Goal: Find specific page/section

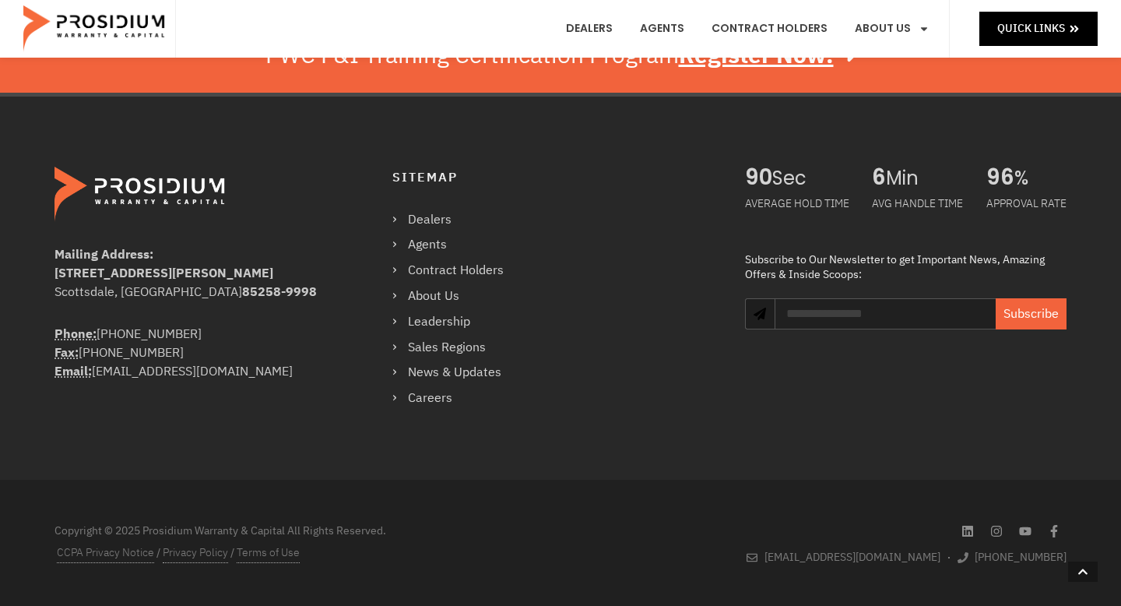
scroll to position [1075, 0]
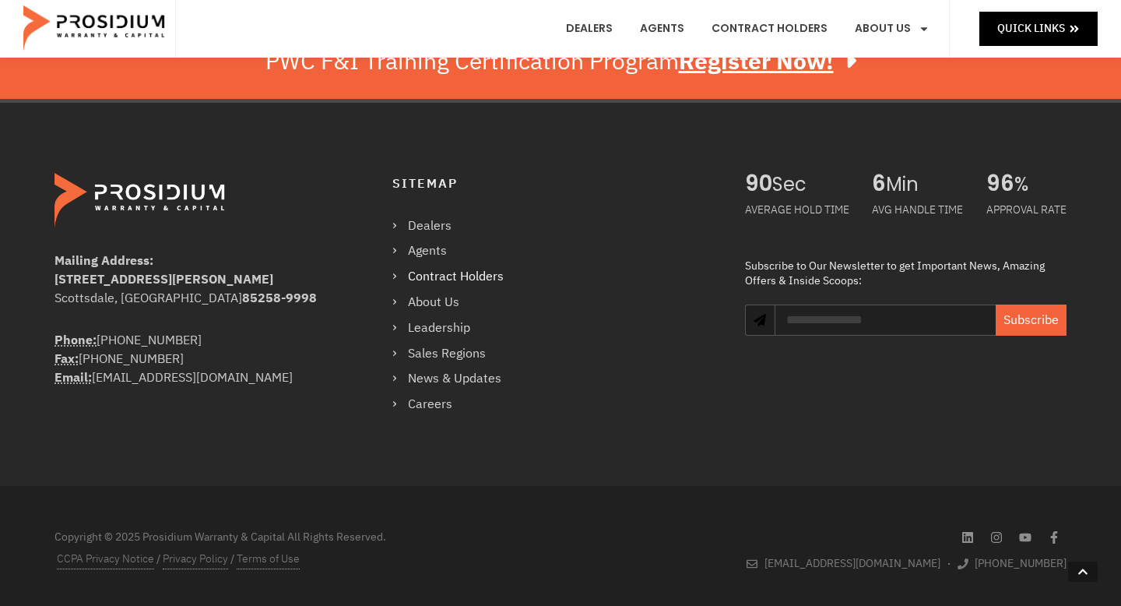
click at [487, 278] on link "Contract Holders" at bounding box center [455, 277] width 127 height 23
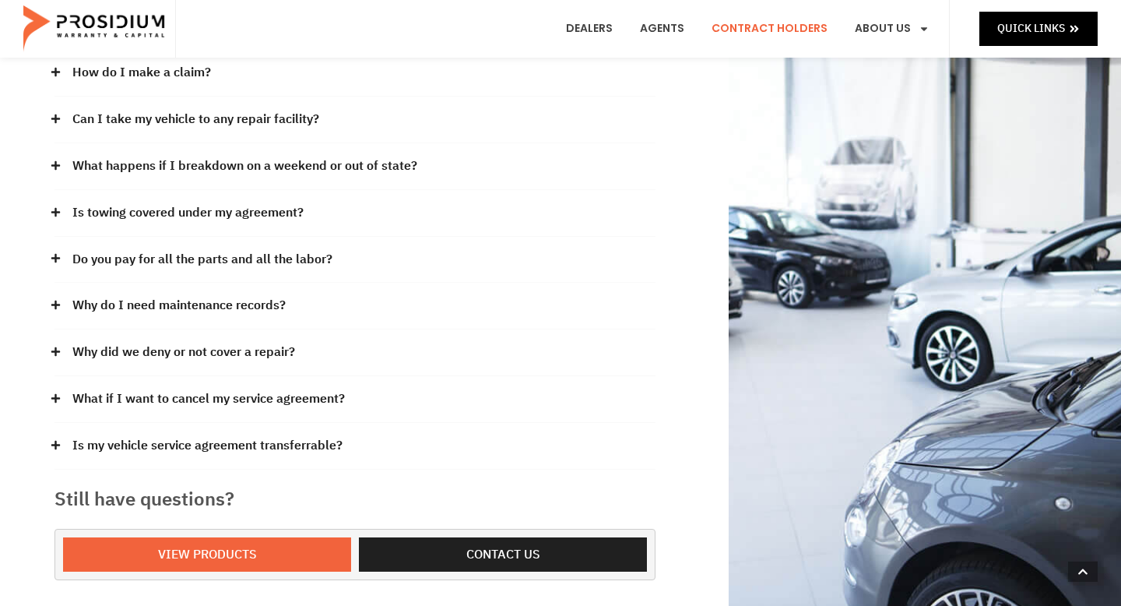
scroll to position [287, 0]
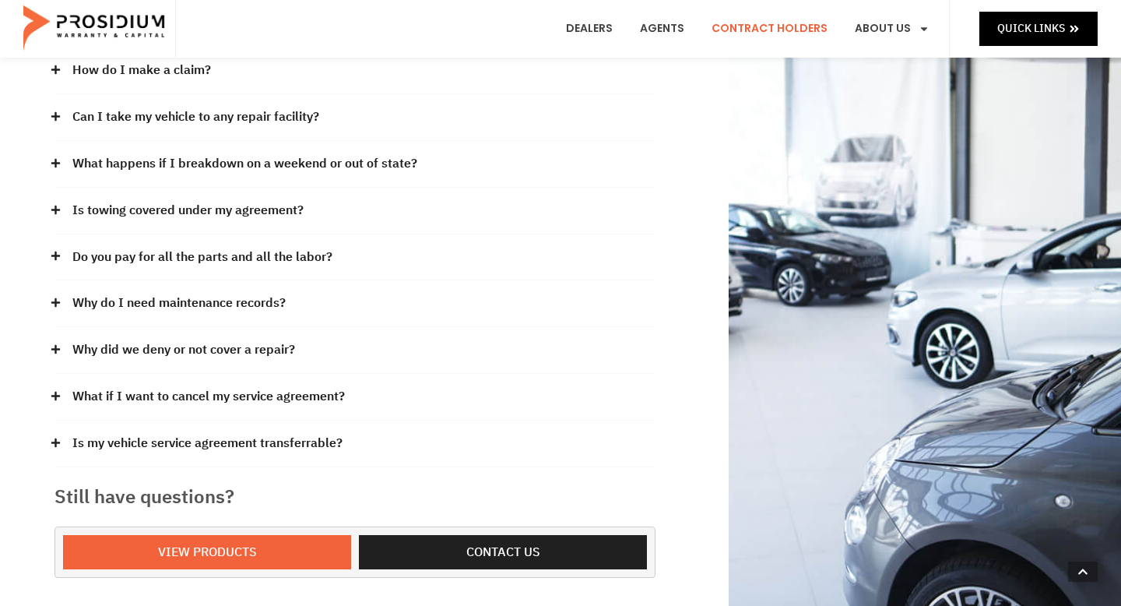
click at [287, 399] on link "What if I want to cancel my service agreement?" at bounding box center [208, 396] width 273 height 23
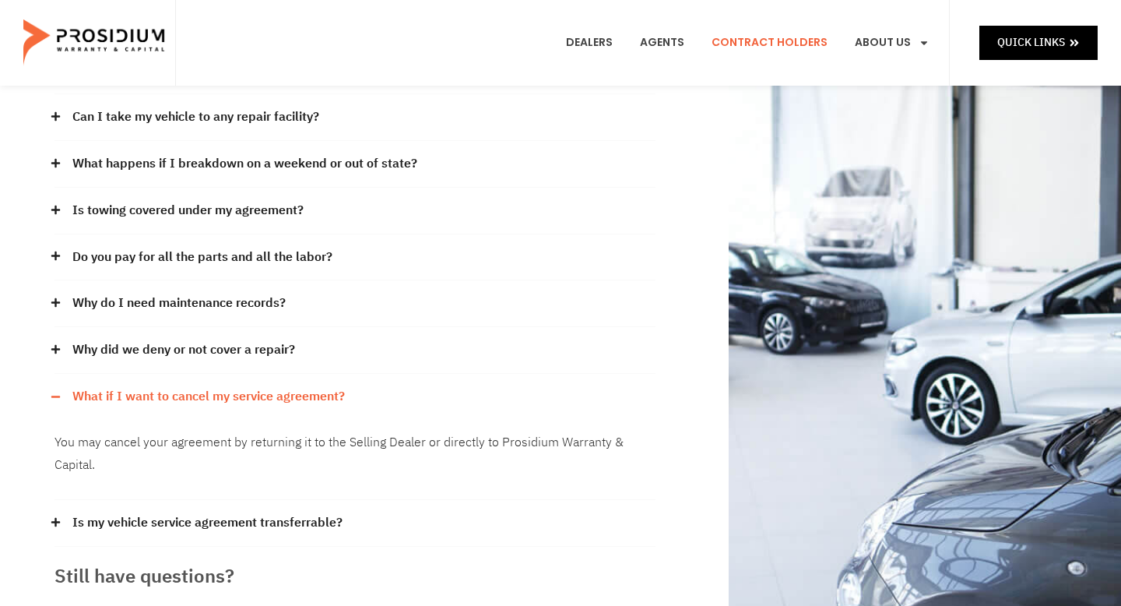
scroll to position [0, 0]
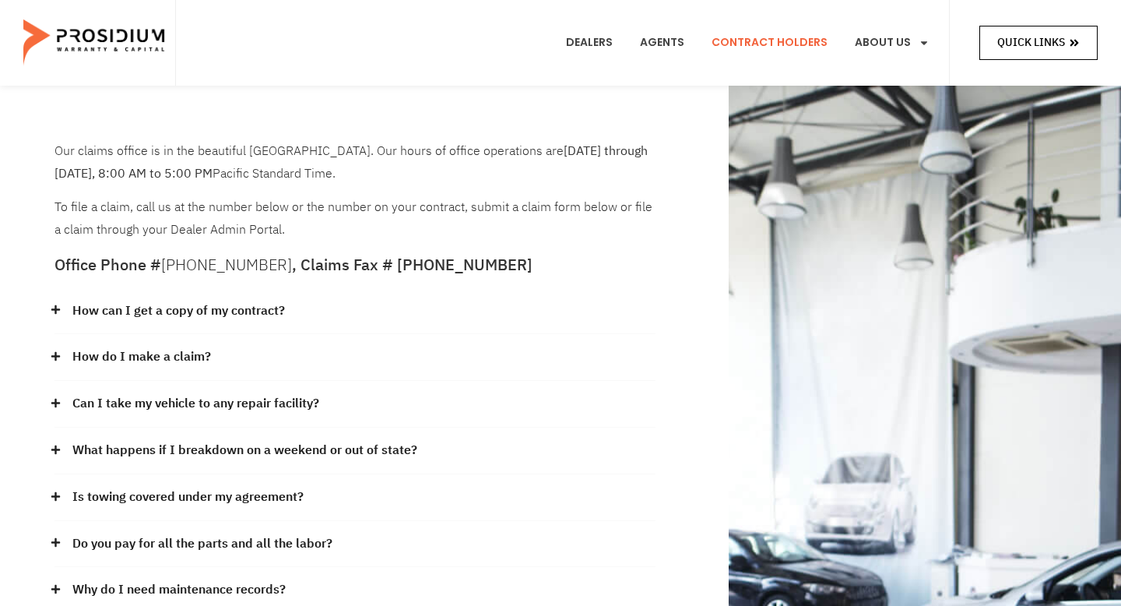
click at [1046, 33] on span "Quick Links" at bounding box center [1031, 42] width 68 height 19
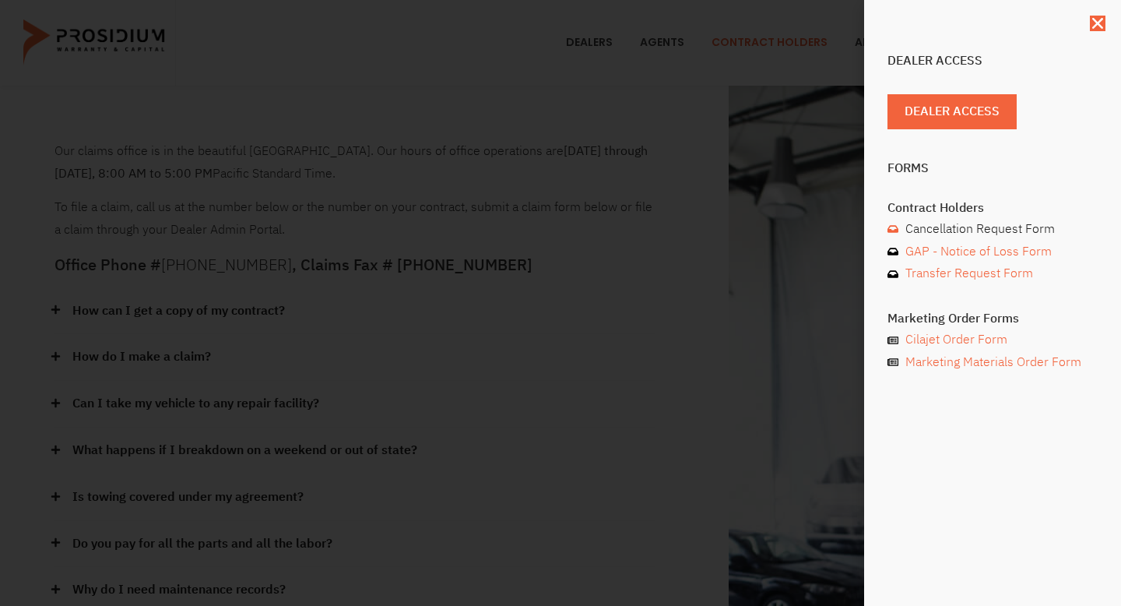
click at [970, 225] on span "Cancellation Request Form" at bounding box center [978, 229] width 153 height 23
